Goal: Task Accomplishment & Management: Complete application form

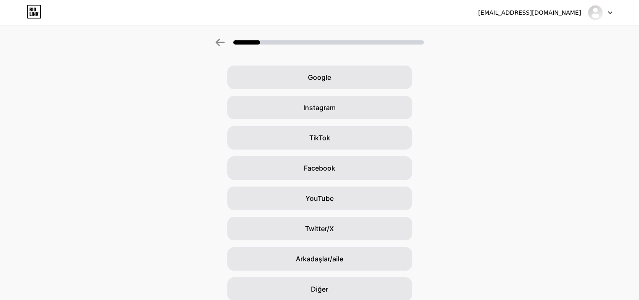
scroll to position [62, 0]
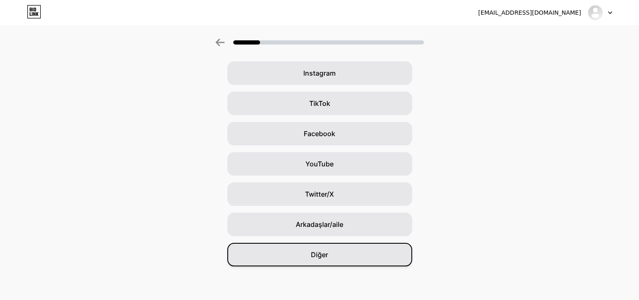
click at [379, 261] on div "Diğer" at bounding box center [319, 255] width 185 height 24
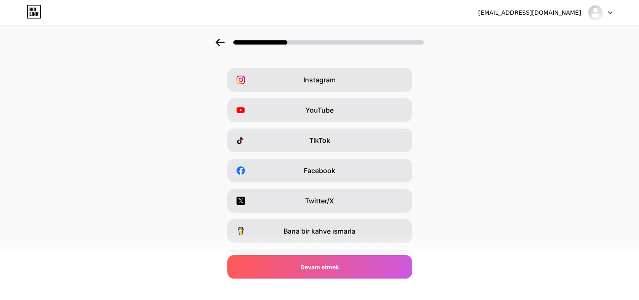
scroll to position [0, 0]
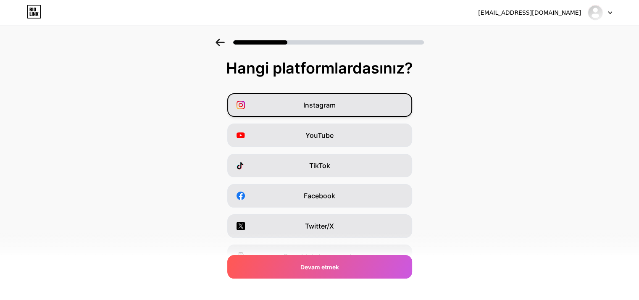
click at [313, 110] on span "Instagram" at bounding box center [319, 105] width 32 height 10
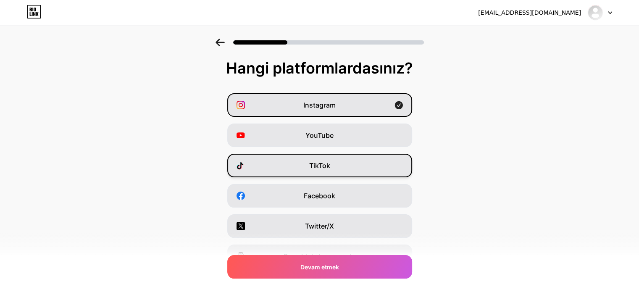
click at [327, 175] on div "TikTok" at bounding box center [319, 166] width 185 height 24
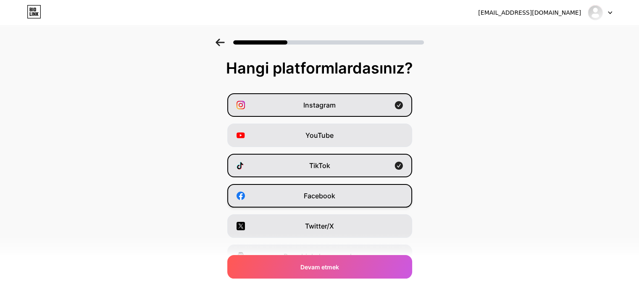
click at [341, 201] on div "Facebook" at bounding box center [319, 196] width 185 height 24
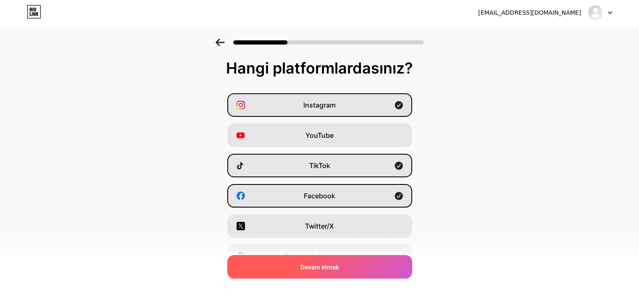
click at [348, 269] on div "Devam etmek" at bounding box center [319, 267] width 185 height 24
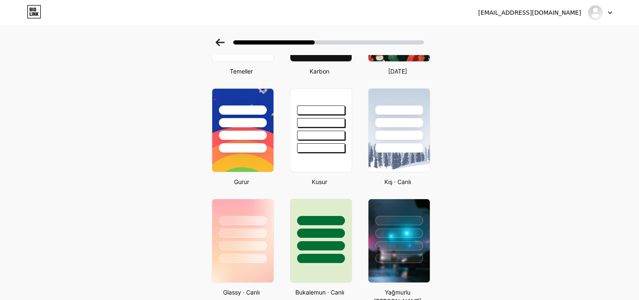
scroll to position [143, 0]
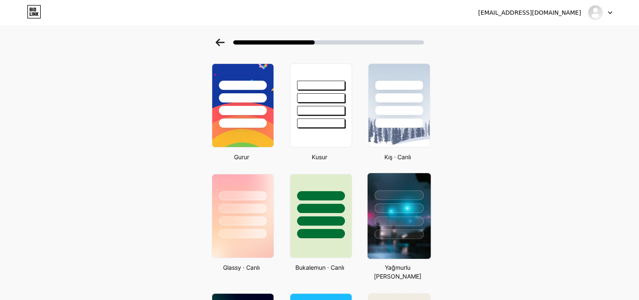
click at [423, 212] on div at bounding box center [398, 206] width 63 height 66
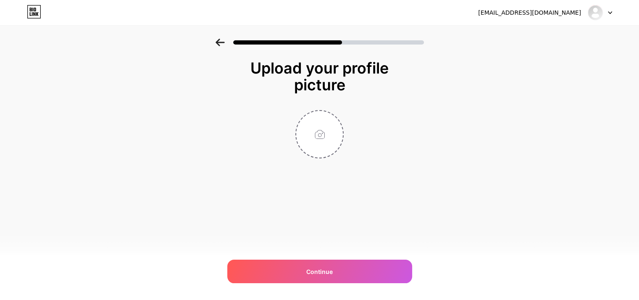
scroll to position [0, 0]
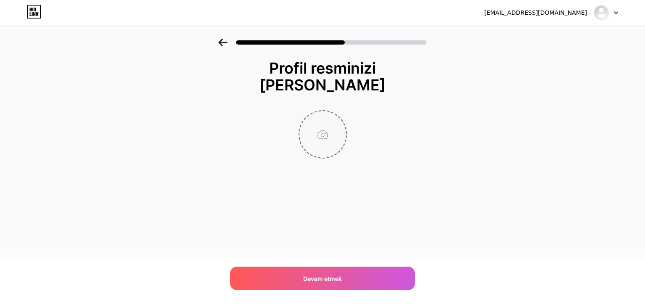
click at [327, 134] on input "file" at bounding box center [323, 134] width 47 height 47
type input "C:\fakepath\Black Photographer Personal Logo_20250720_014112_0000.jpg"
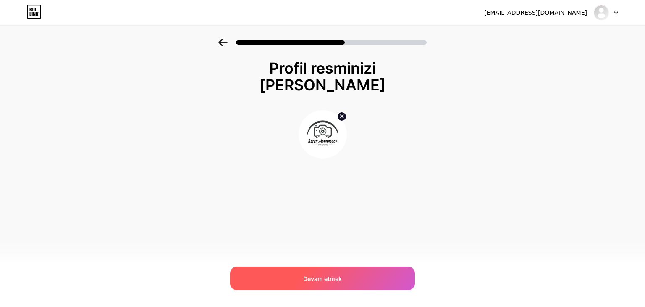
click at [365, 279] on div "Devam etmek" at bounding box center [322, 278] width 185 height 24
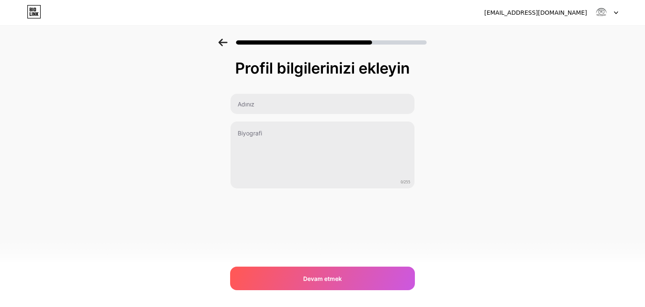
click at [320, 93] on div "Profil bilgilerinizi ekleyin 0/255 Devam etmek Hata" at bounding box center [322, 124] width 185 height 129
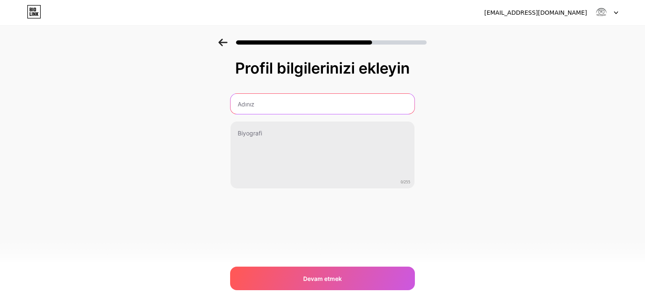
click at [320, 107] on input "text" at bounding box center [323, 104] width 184 height 20
type input "Rəfail Məmmədov"
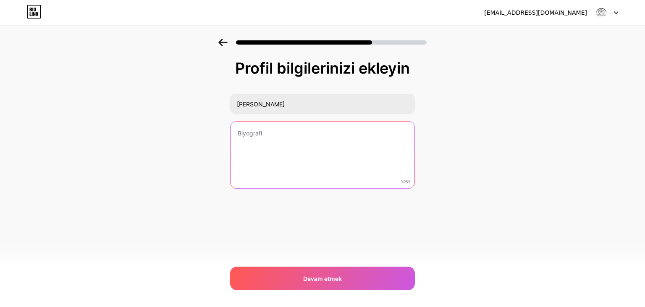
click at [286, 134] on textarea at bounding box center [323, 155] width 184 height 68
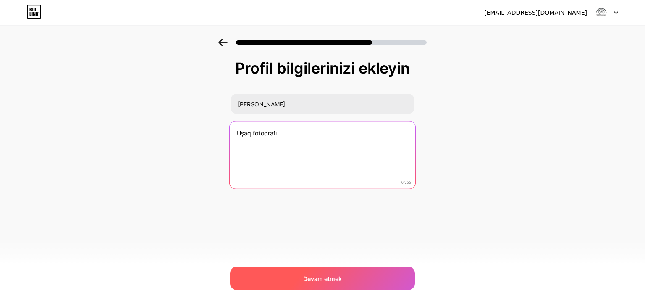
type textarea "Uşaq fotoqrafı"
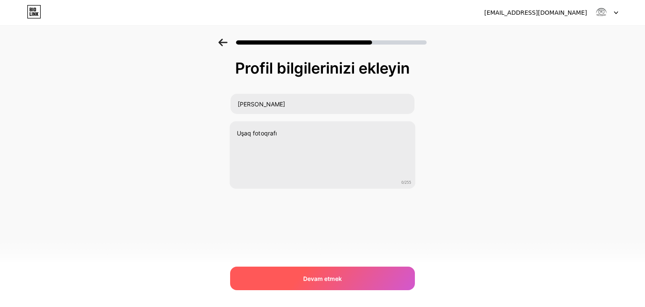
click at [309, 278] on font "Devam etmek" at bounding box center [322, 278] width 39 height 7
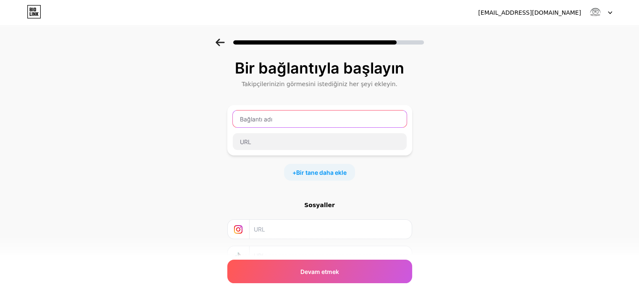
click at [267, 119] on input "text" at bounding box center [320, 119] width 174 height 17
type input "İnstagram"
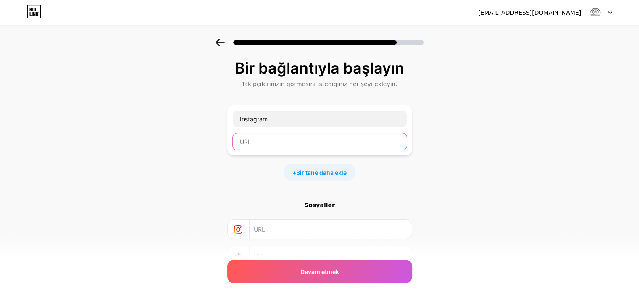
click at [272, 145] on input "text" at bounding box center [320, 141] width 174 height 17
click at [275, 229] on input "text" at bounding box center [330, 229] width 153 height 19
paste input "https://www.instagram.com/rafaell_photography?igsh=MWR0ZncxbWlrNzdkNA%3D%3D"
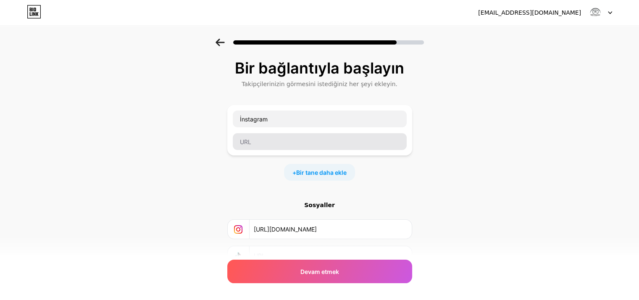
type input "https://www.instagram.com/rafaell_photography?igsh=MWR0ZncxbWlrNzdkNA%3D%3D"
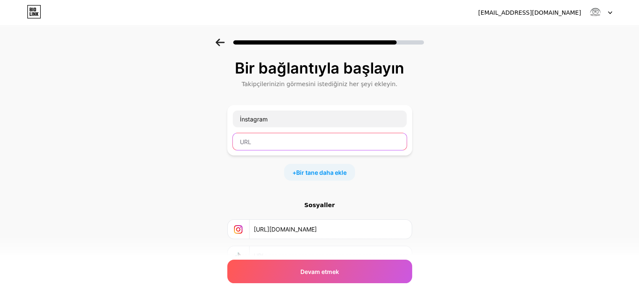
click at [303, 143] on input "text" at bounding box center [320, 141] width 174 height 17
paste input "https://www.instagram.com/rafaell_photography?igsh=MWR0ZncxbWlrNzdkNA%3D%3D"
type input "https://www.instagram.com/rafaell_photography?igsh=MWR0ZncxbWlrNzdkNA%3D%3D"
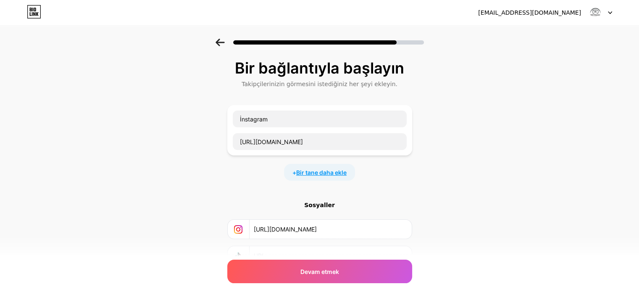
click at [319, 175] on font "Bir tane daha ekle" at bounding box center [321, 172] width 50 height 7
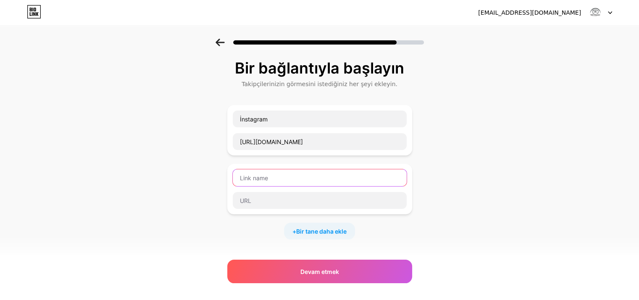
click at [286, 180] on input "text" at bounding box center [320, 177] width 174 height 17
type input "Tiktok"
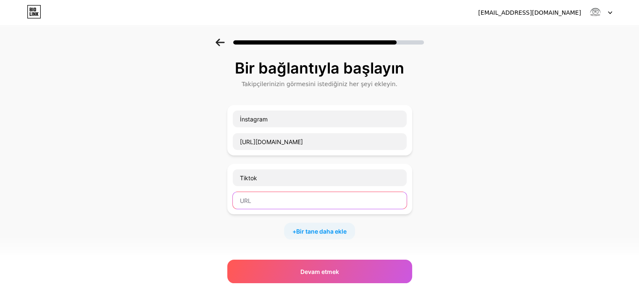
click at [286, 199] on input "text" at bounding box center [320, 200] width 174 height 17
paste input "https://www.tiktok.com/@rafael_photography?_t=ZS-90PsRhv0GK0&_r=1"
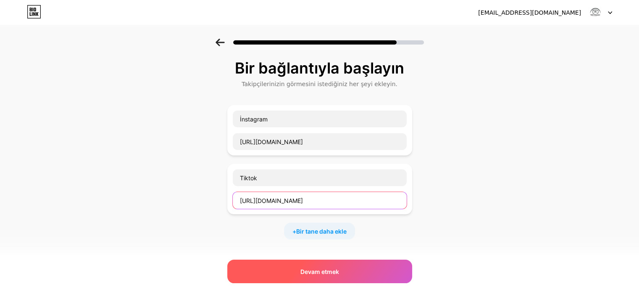
type input "https://www.tiktok.com/@rafael_photography?_t=ZS-90PsRhv0GK0&_r=1"
click at [314, 269] on font "Devam etmek" at bounding box center [319, 271] width 39 height 7
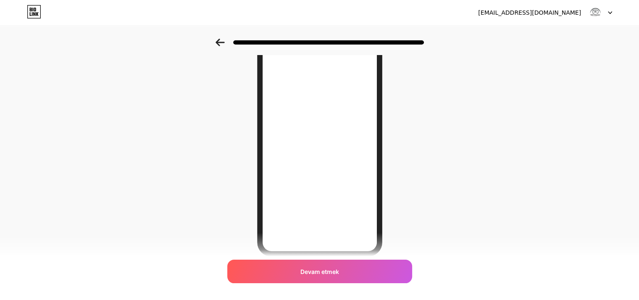
scroll to position [38, 0]
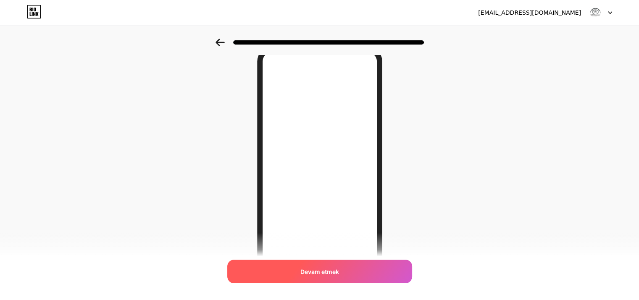
click at [308, 268] on font "Devam etmek" at bounding box center [319, 271] width 39 height 7
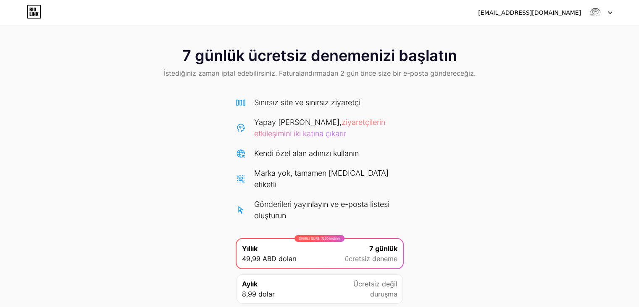
click at [613, 12] on div "rafaellphotographer@gmail.com Çıkış yap" at bounding box center [319, 12] width 639 height 15
click at [612, 13] on icon at bounding box center [610, 12] width 4 height 3
click at [543, 189] on div "7 günlük ücretsiz denemenizi başlatın İstediğiniz zaman iptal edebilirsiniz. Fa…" at bounding box center [319, 189] width 639 height 300
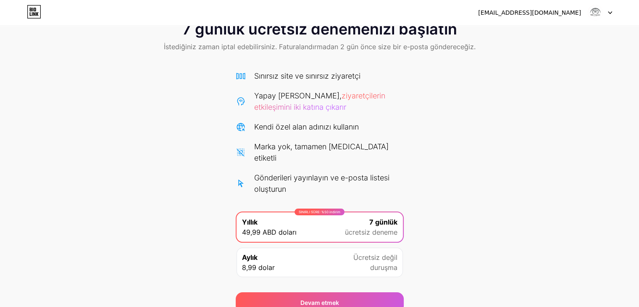
scroll to position [12, 0]
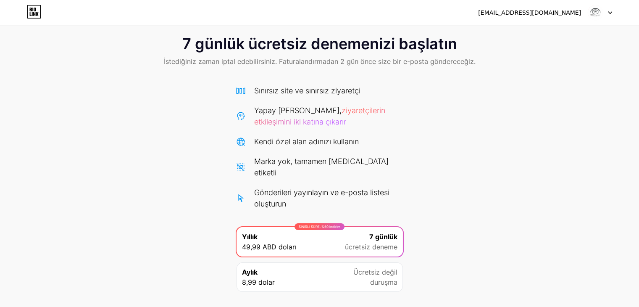
click at [131, 82] on div "7 günlük ücretsiz denemenizi başlatın İstediğiniz zaman iptal edebilirsiniz. Fa…" at bounding box center [319, 177] width 639 height 300
click at [32, 14] on icon at bounding box center [34, 11] width 14 height 13
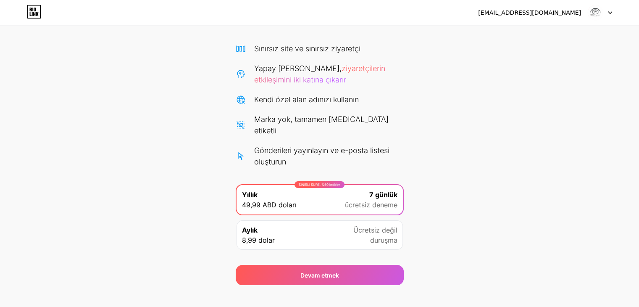
scroll to position [12, 0]
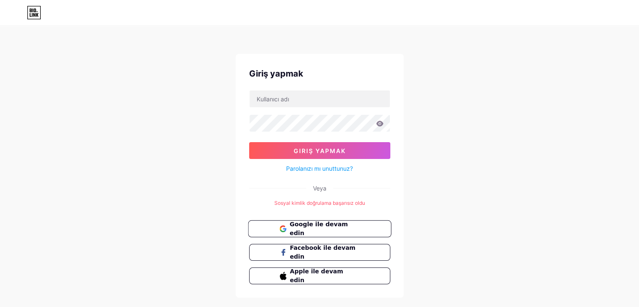
click at [308, 222] on button "Google ile devam edin" at bounding box center [319, 228] width 143 height 17
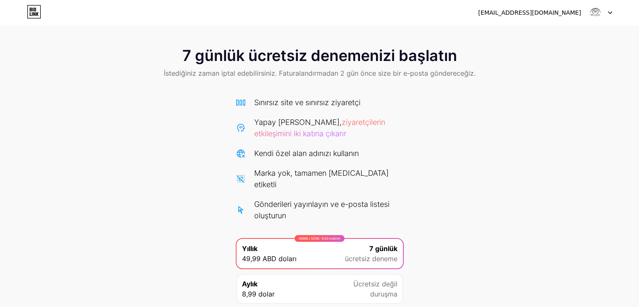
click at [334, 134] on font "ziyaretçilerin etkileşimini iki katına çıkarır" at bounding box center [319, 128] width 131 height 20
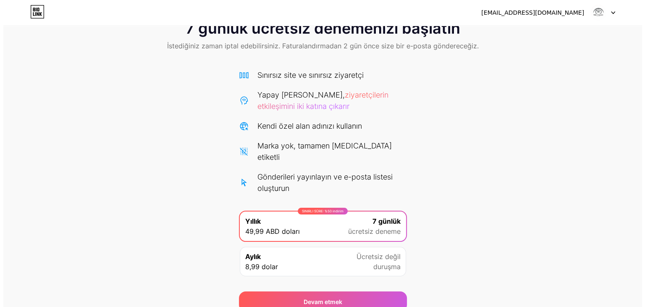
scroll to position [42, 0]
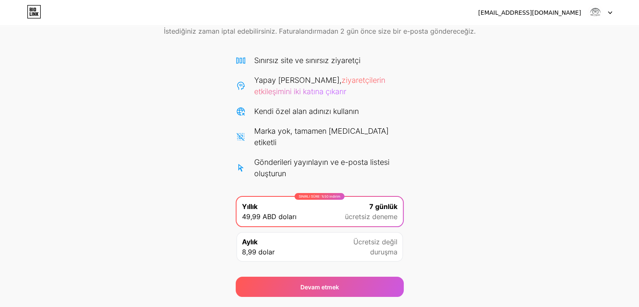
click at [376, 212] on font "ücretsiz deneme" at bounding box center [371, 216] width 53 height 8
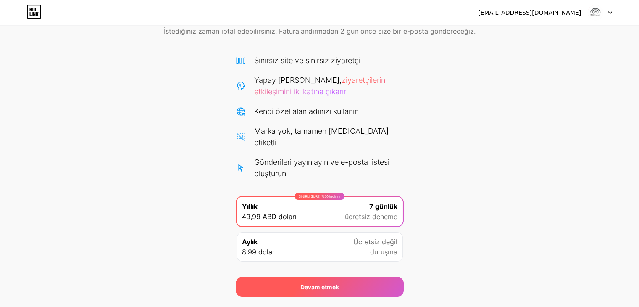
click at [355, 279] on div "Devam etmek" at bounding box center [320, 286] width 168 height 20
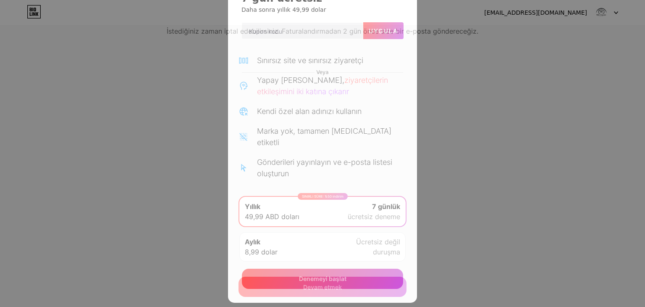
scroll to position [55, 0]
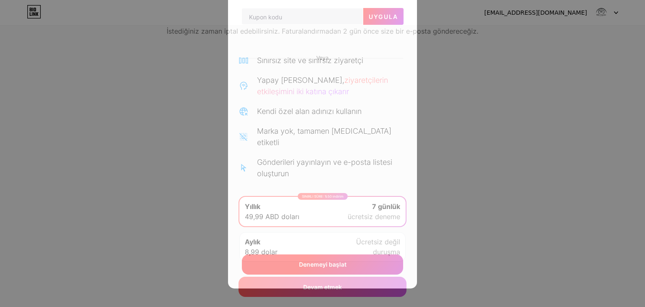
click at [339, 264] on font "Denemeyi başlat" at bounding box center [322, 264] width 47 height 7
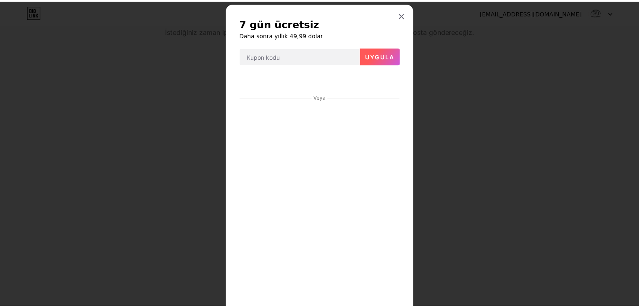
scroll to position [13, 0]
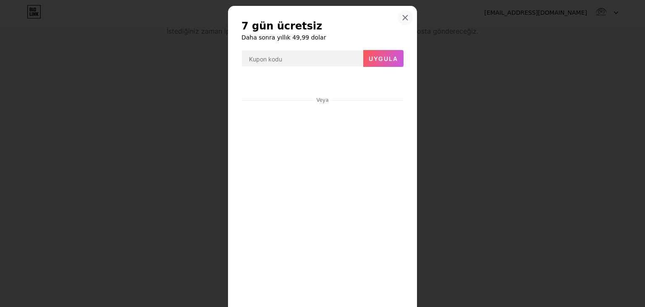
click at [403, 14] on div at bounding box center [405, 17] width 15 height 15
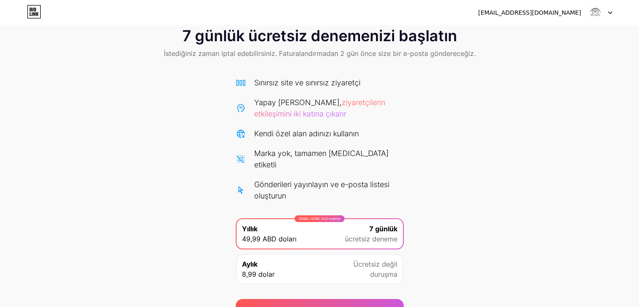
scroll to position [22, 0]
